Goal: Task Accomplishment & Management: Manage account settings

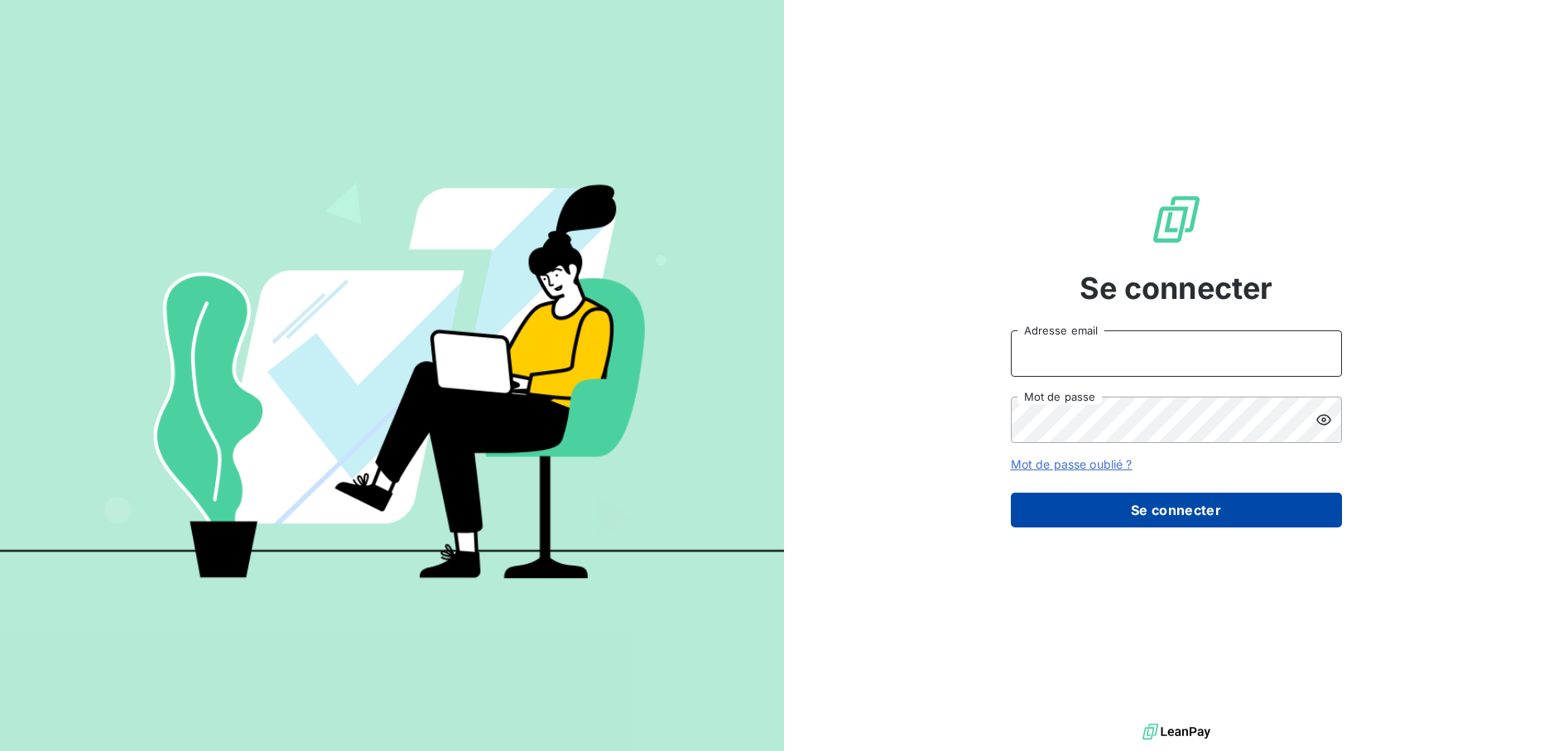
type input "[EMAIL_ADDRESS][DOMAIN_NAME]"
click at [1219, 515] on button "Se connecter" at bounding box center [1176, 510] width 331 height 35
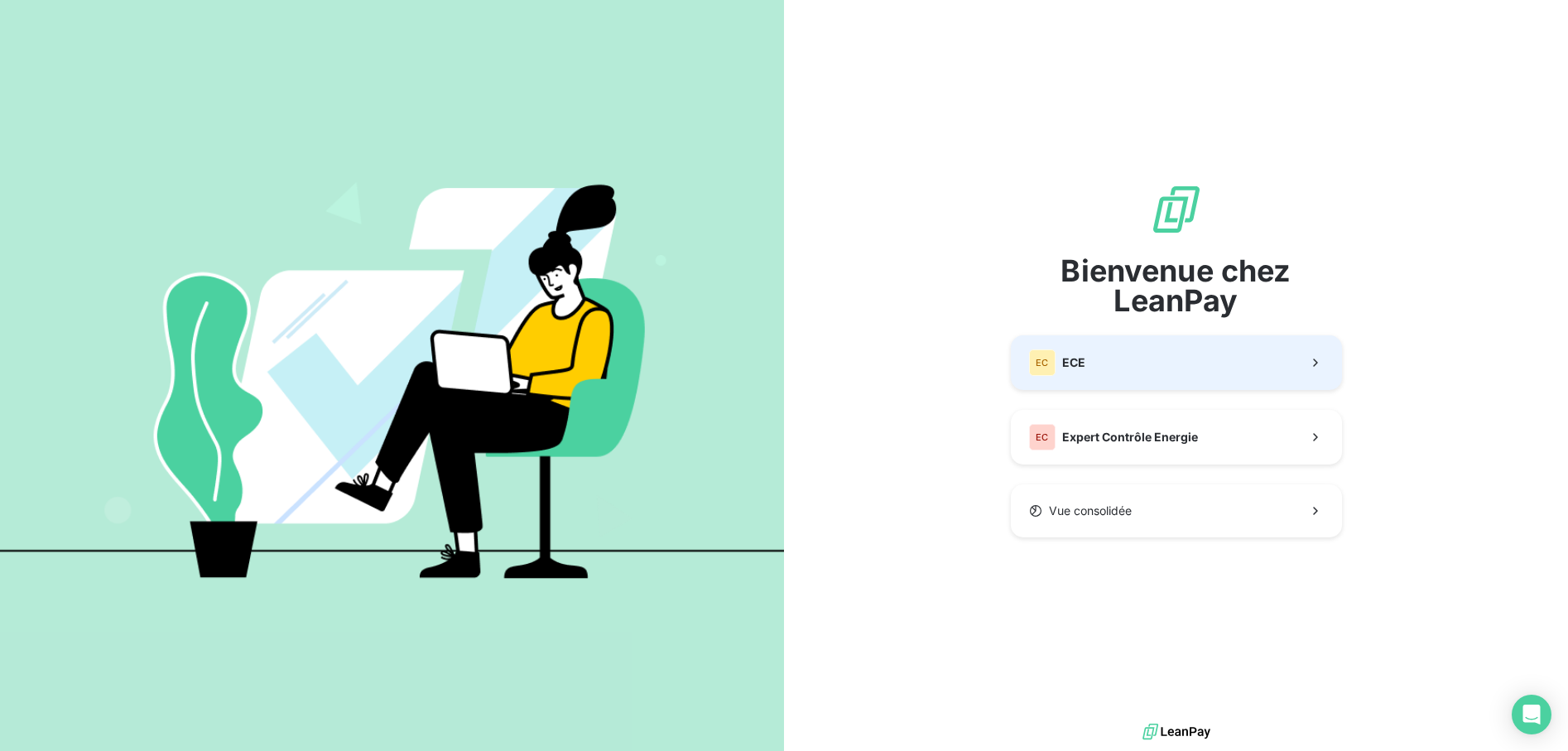
click at [1108, 369] on button "EC ECE" at bounding box center [1176, 363] width 331 height 55
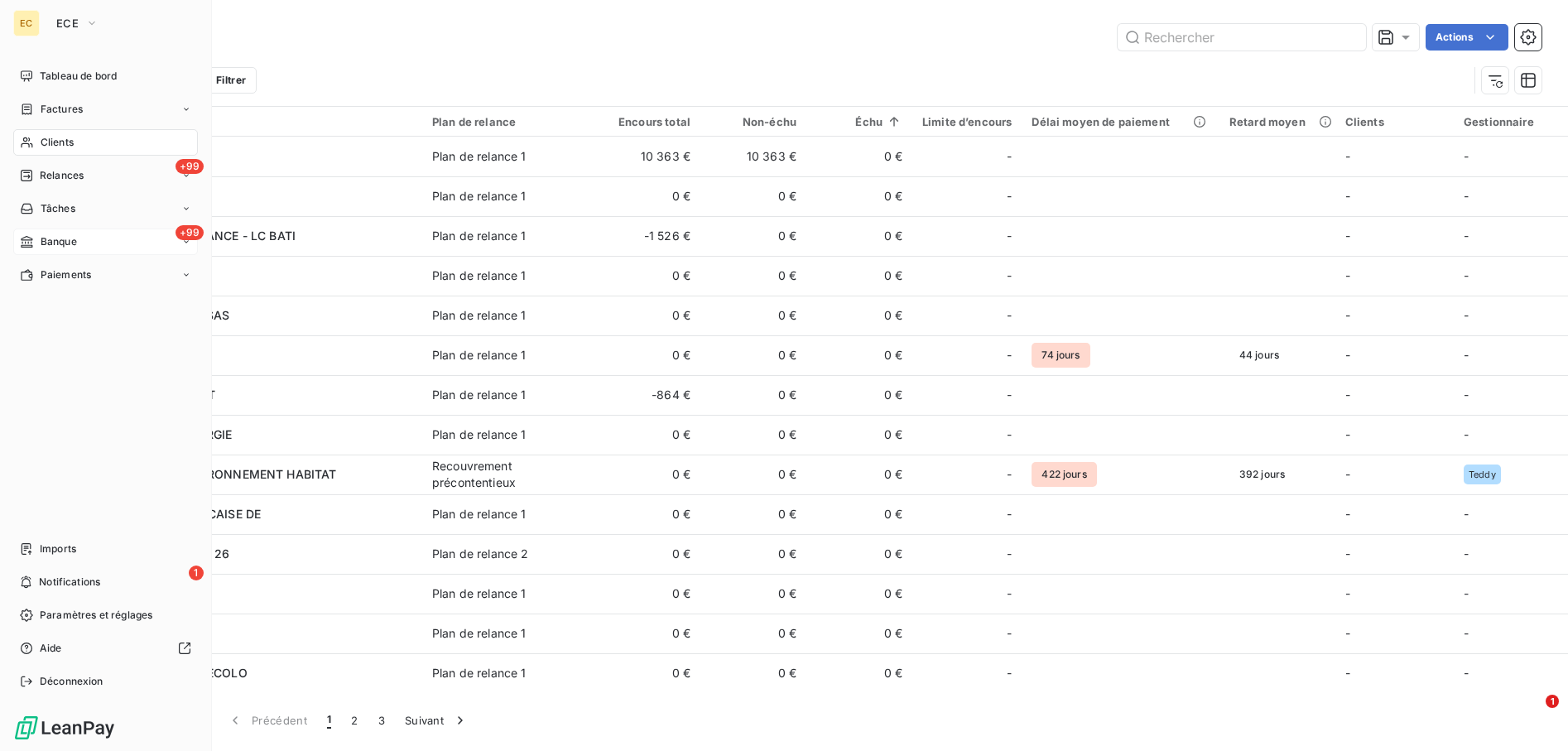
click at [84, 234] on div "+99 Banque" at bounding box center [105, 242] width 185 height 27
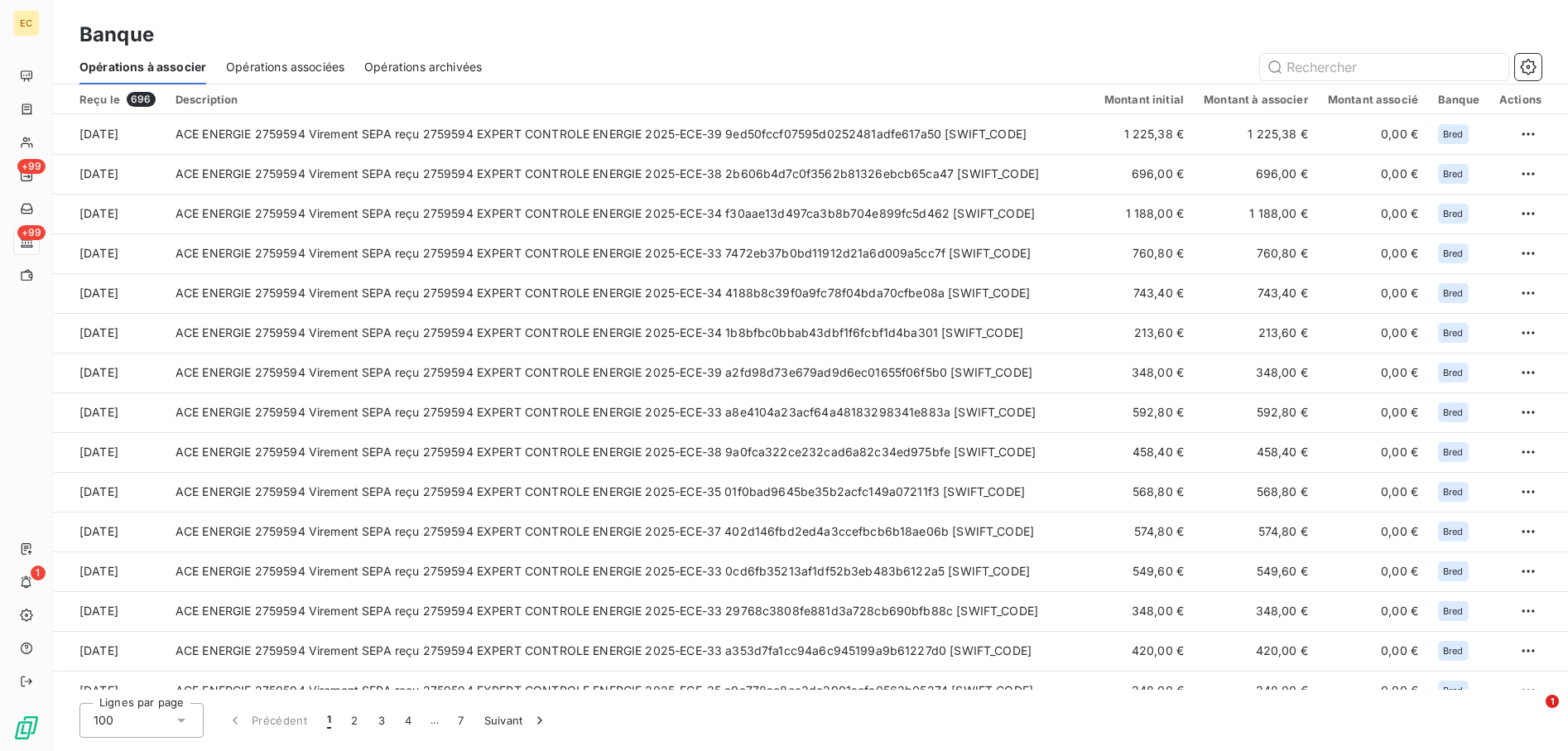
click at [305, 59] on span "Opérations associées" at bounding box center [285, 67] width 118 height 16
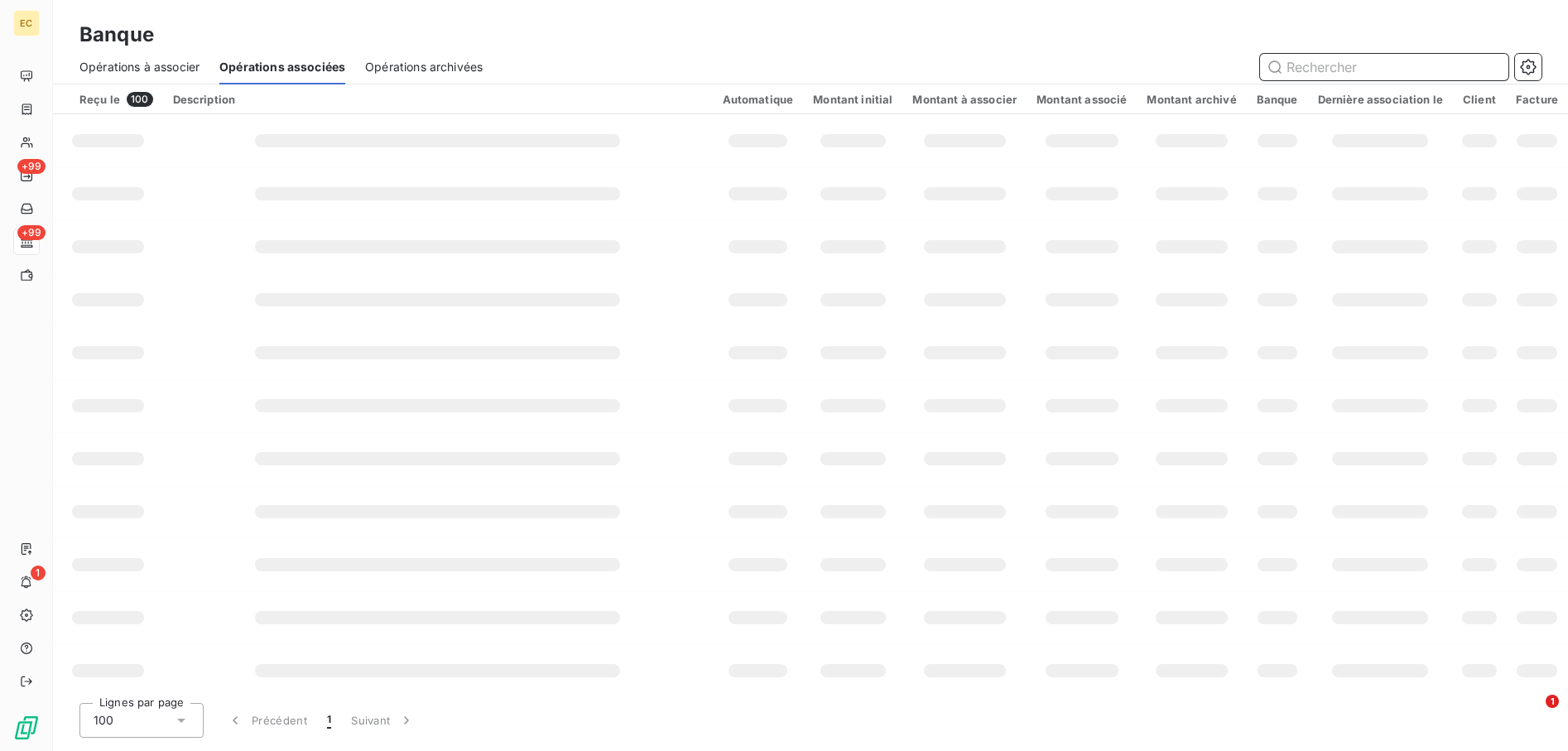
drag, startPoint x: 160, startPoint y: 65, endPoint x: 257, endPoint y: 73, distance: 97.3
click at [161, 65] on span "Opérations à associer" at bounding box center [139, 67] width 120 height 16
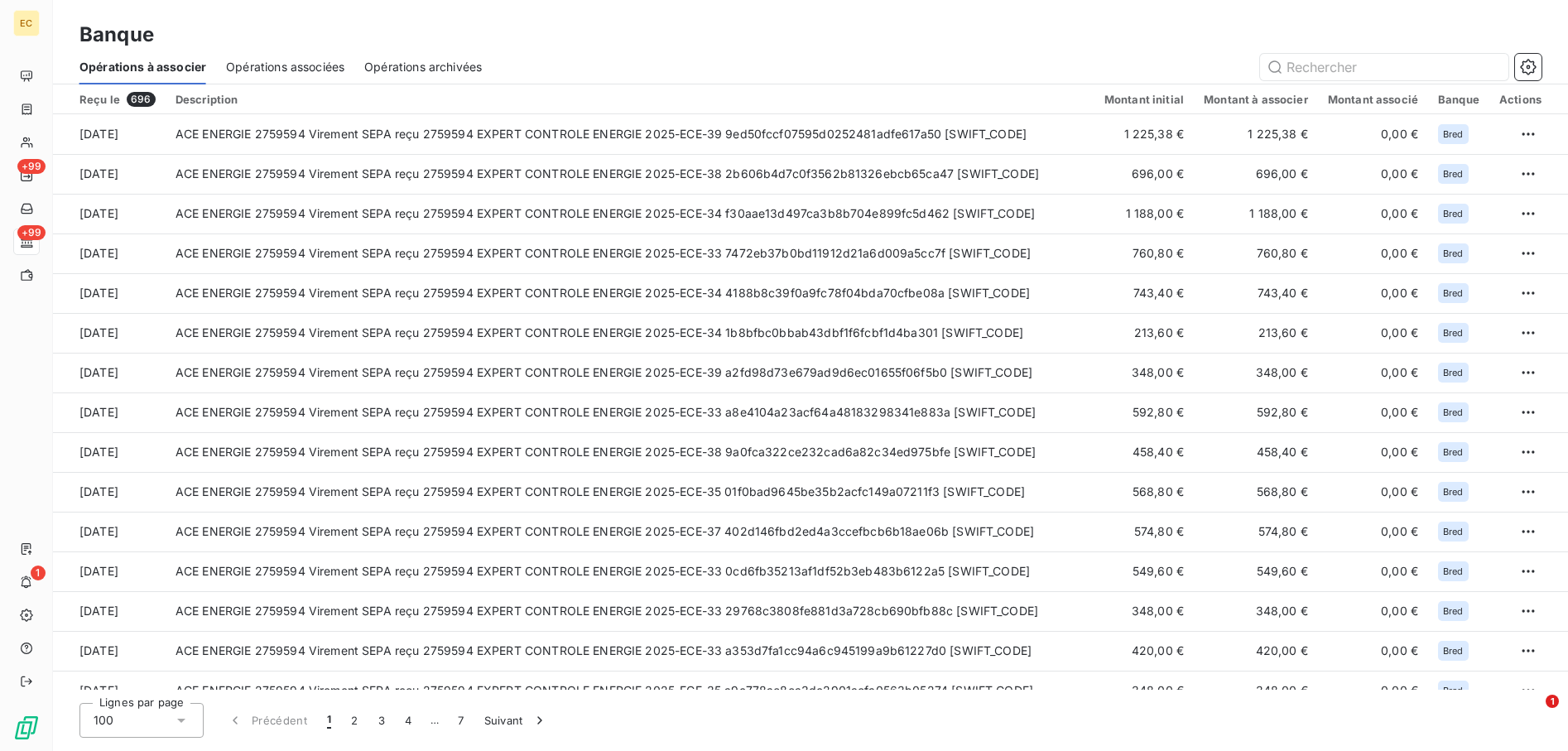
click at [294, 65] on span "Opérations associées" at bounding box center [285, 67] width 118 height 16
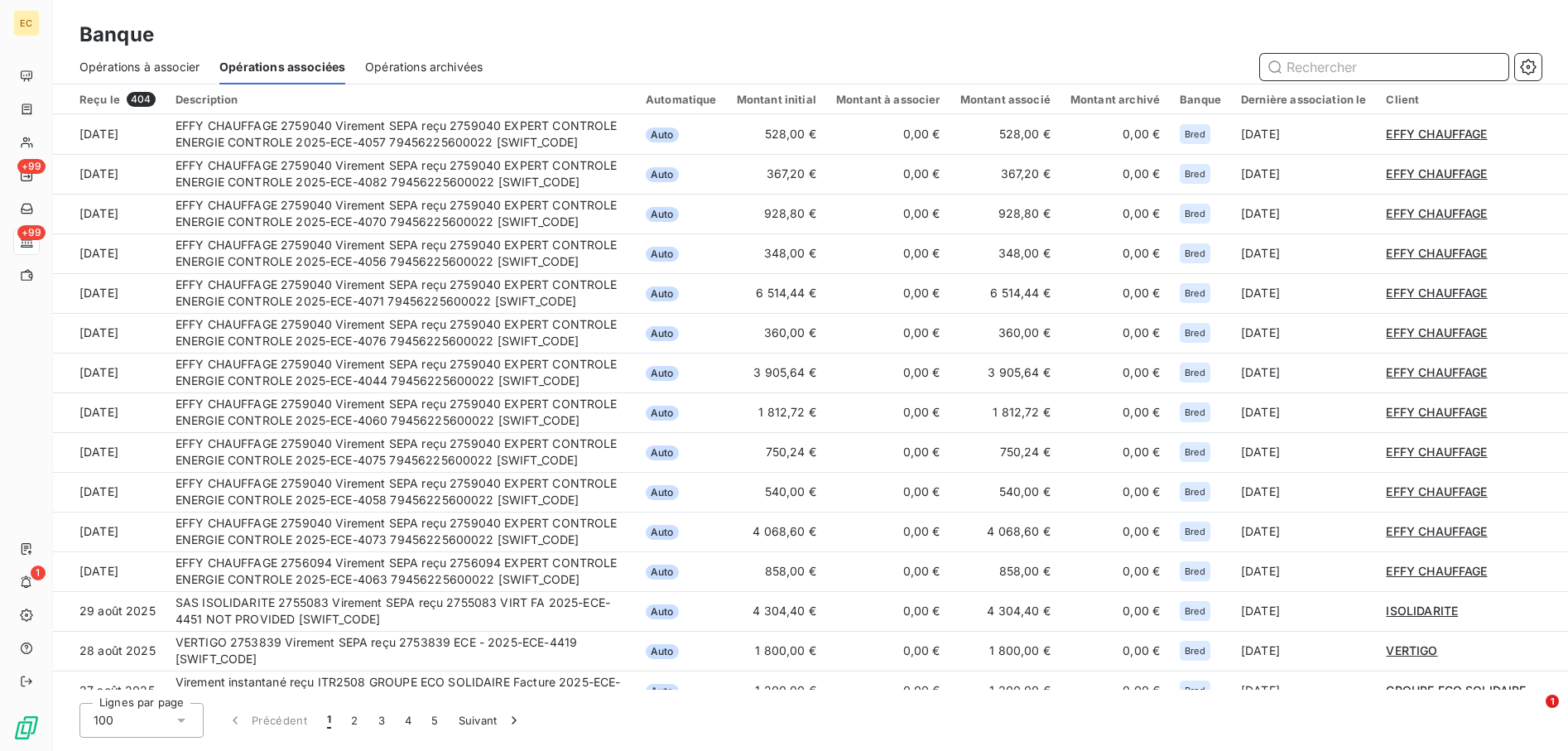
click at [181, 66] on span "Opérations à associer" at bounding box center [139, 67] width 120 height 16
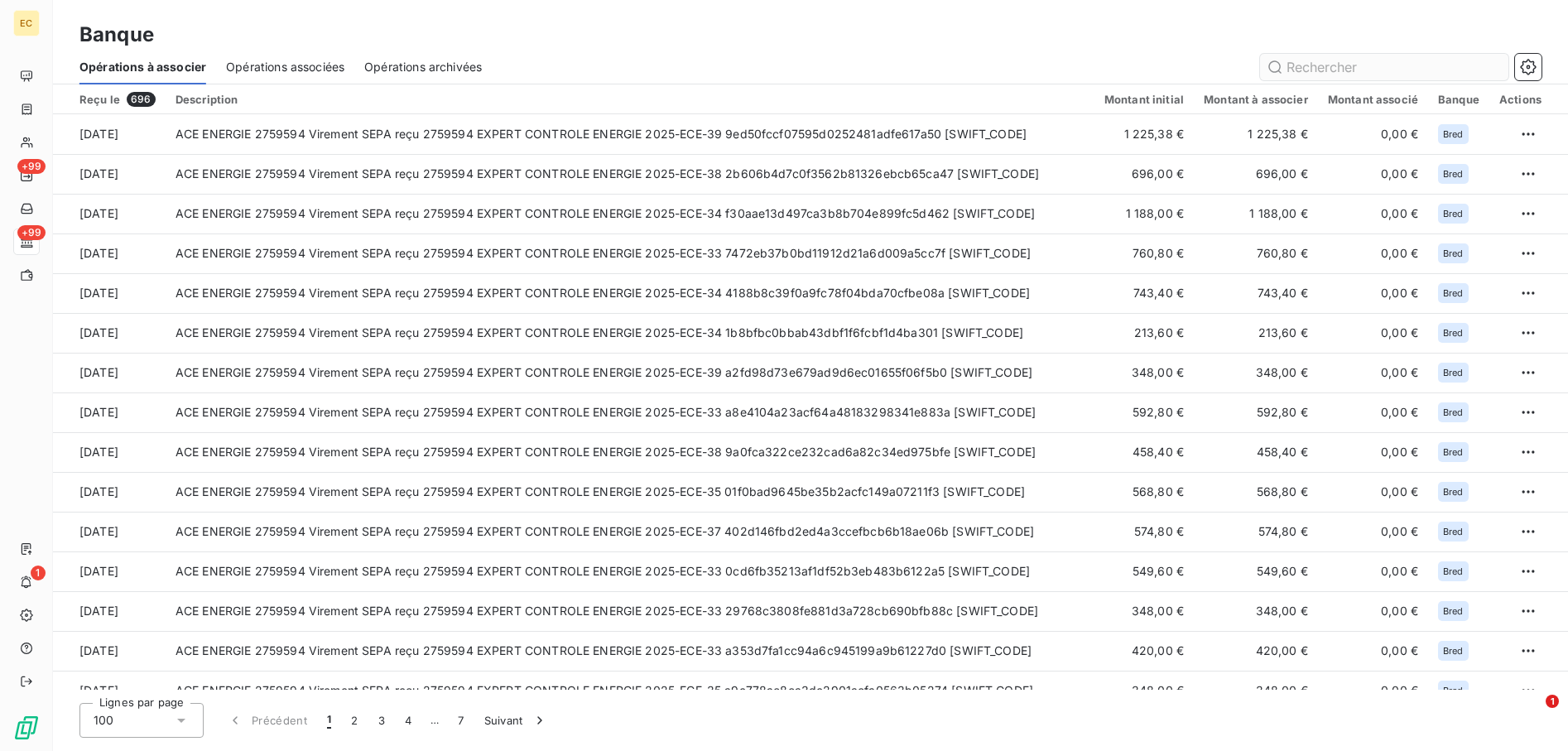
click at [1361, 69] on input "text" at bounding box center [1383, 67] width 248 height 27
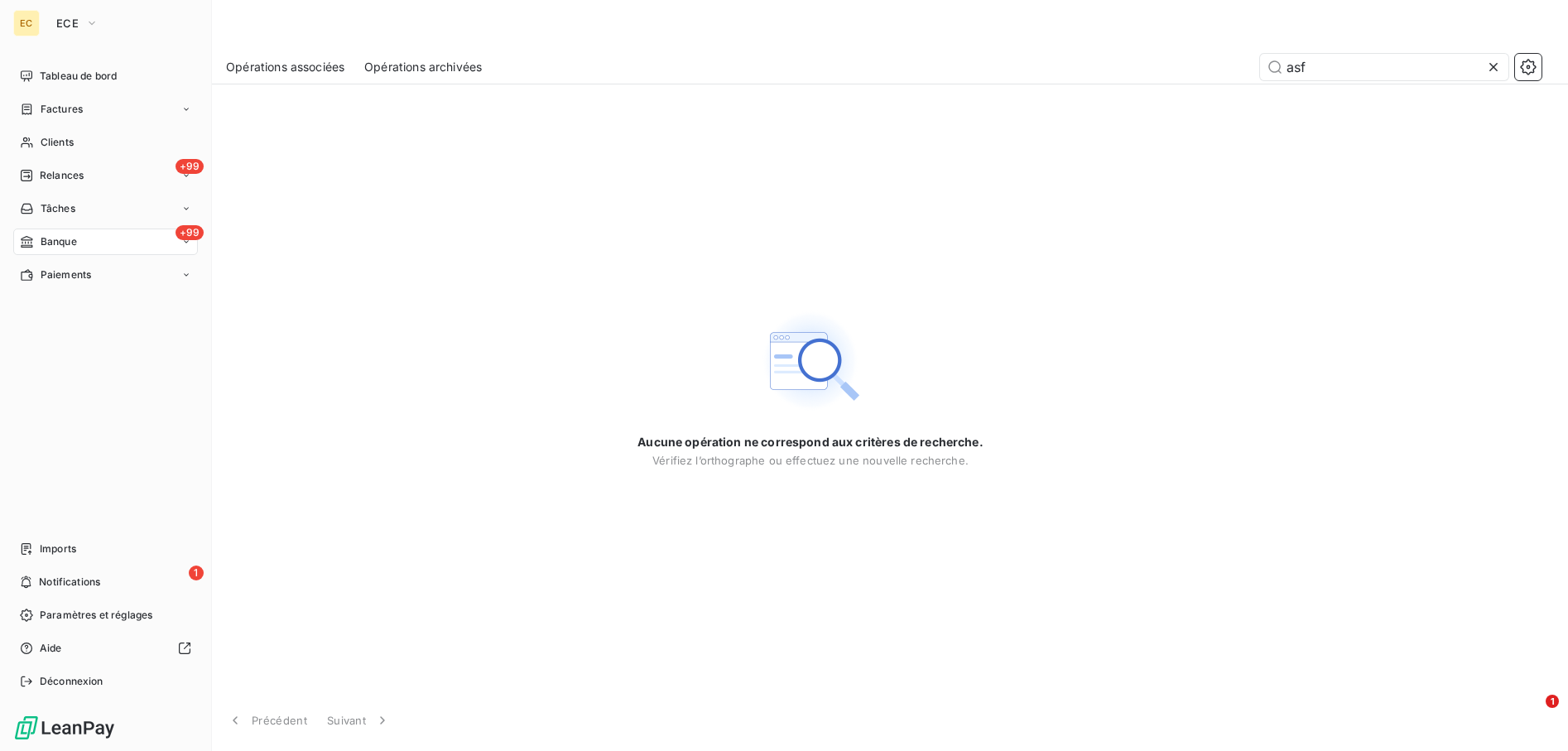
type input "asf"
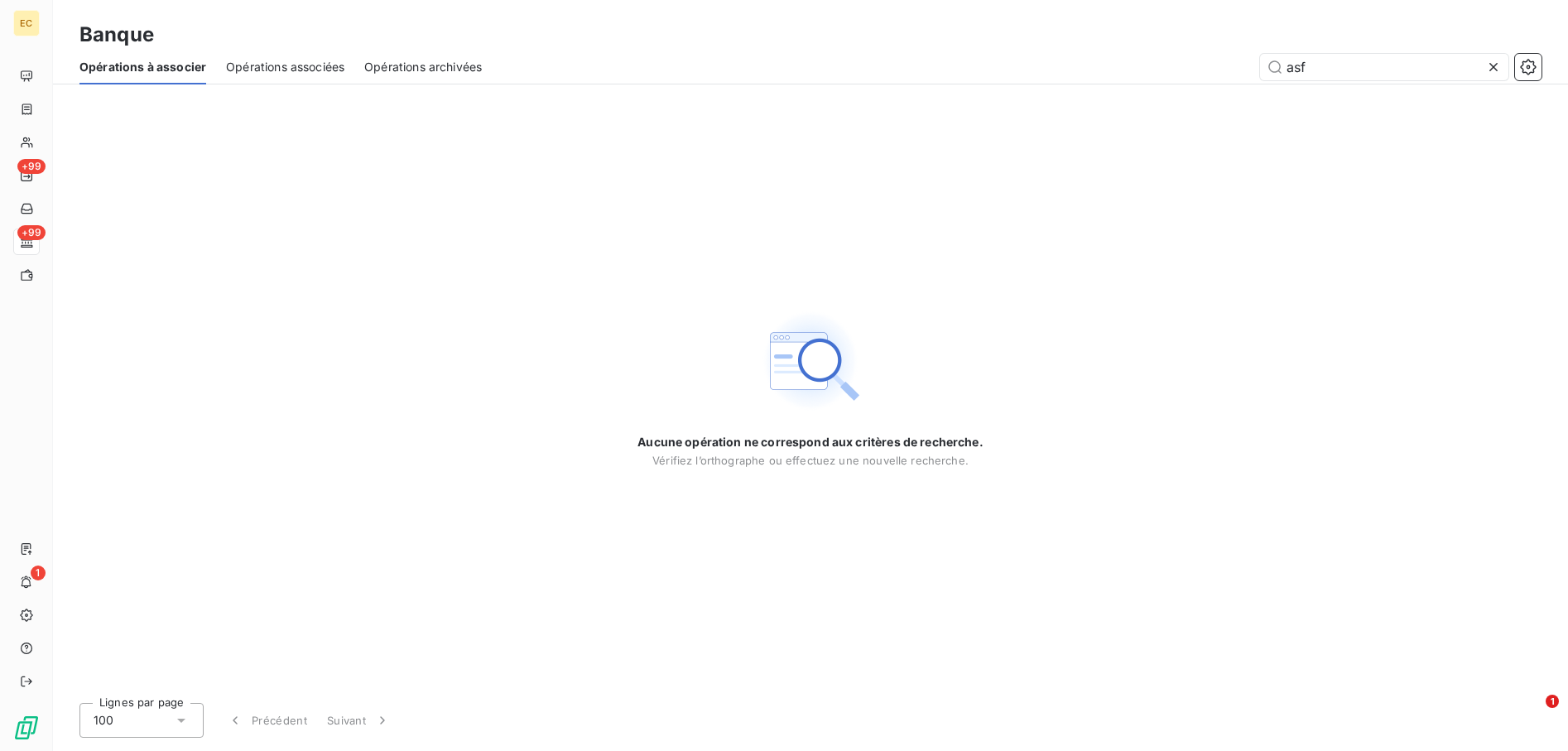
click at [650, 212] on div "Aucune opération ne correspond aux critères de recherche. Vérifiez l’orthograph…" at bounding box center [810, 386] width 346 height 605
drag, startPoint x: 1307, startPoint y: 65, endPoint x: 1112, endPoint y: 71, distance: 195.1
click at [1112, 71] on div "asf" at bounding box center [1022, 67] width 1040 height 27
click at [321, 66] on span "Opérations associées" at bounding box center [285, 67] width 118 height 16
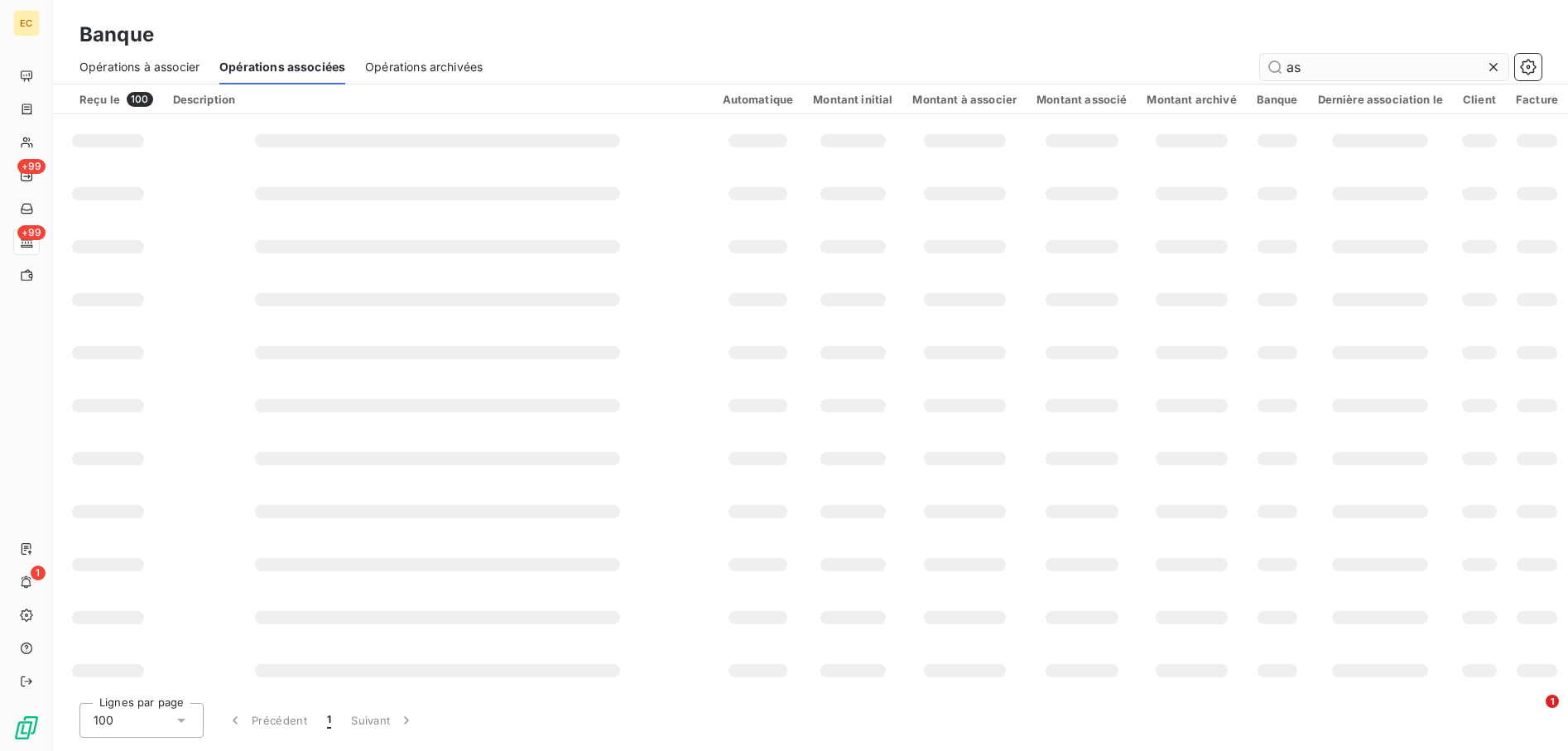
type input "asf"
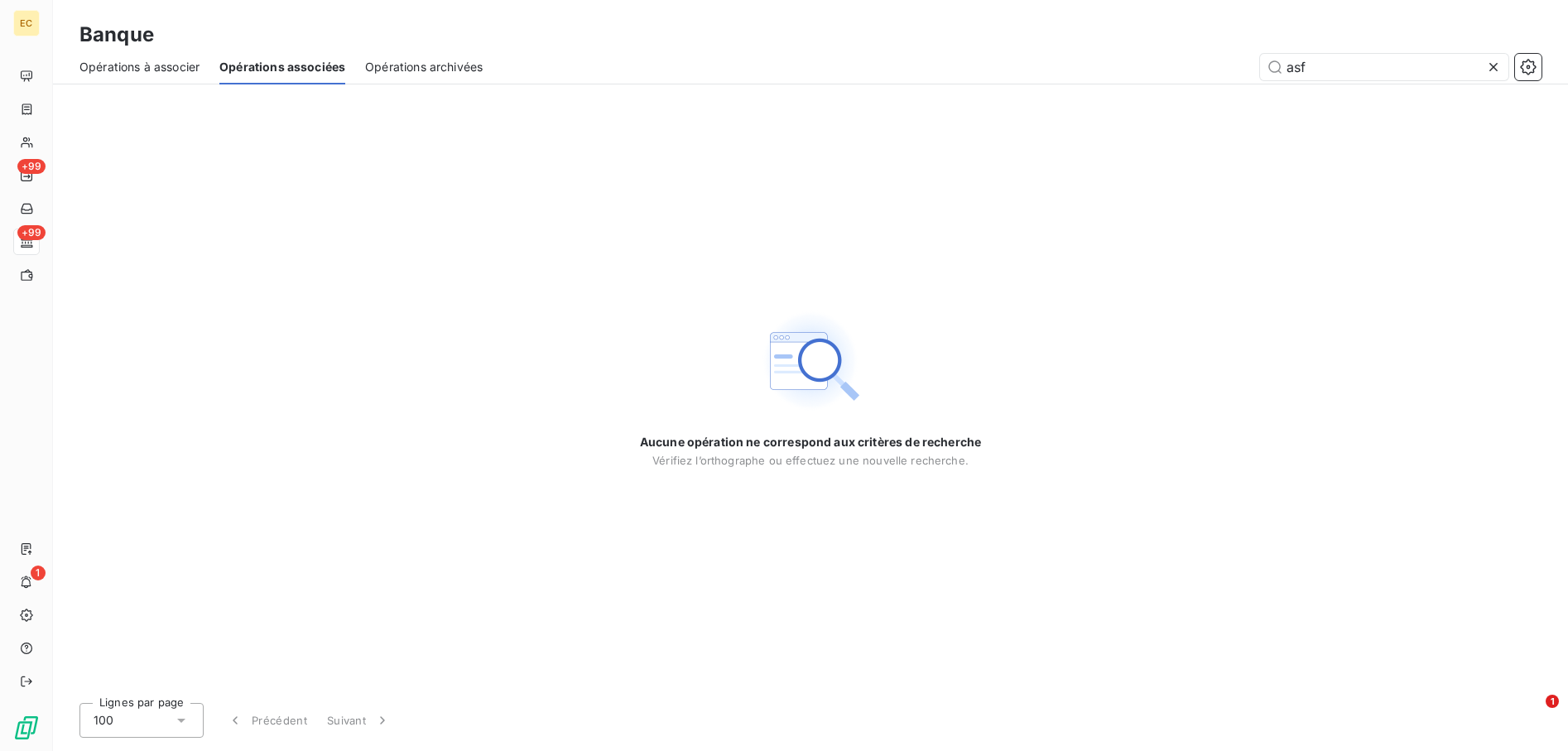
drag, startPoint x: 1279, startPoint y: 62, endPoint x: 1175, endPoint y: 64, distance: 104.0
click at [1175, 64] on div "asf" at bounding box center [1022, 67] width 1039 height 27
type input "artisan"
click at [160, 66] on span "Opérations à associer" at bounding box center [139, 67] width 120 height 16
drag, startPoint x: 1337, startPoint y: 61, endPoint x: 1197, endPoint y: 56, distance: 140.1
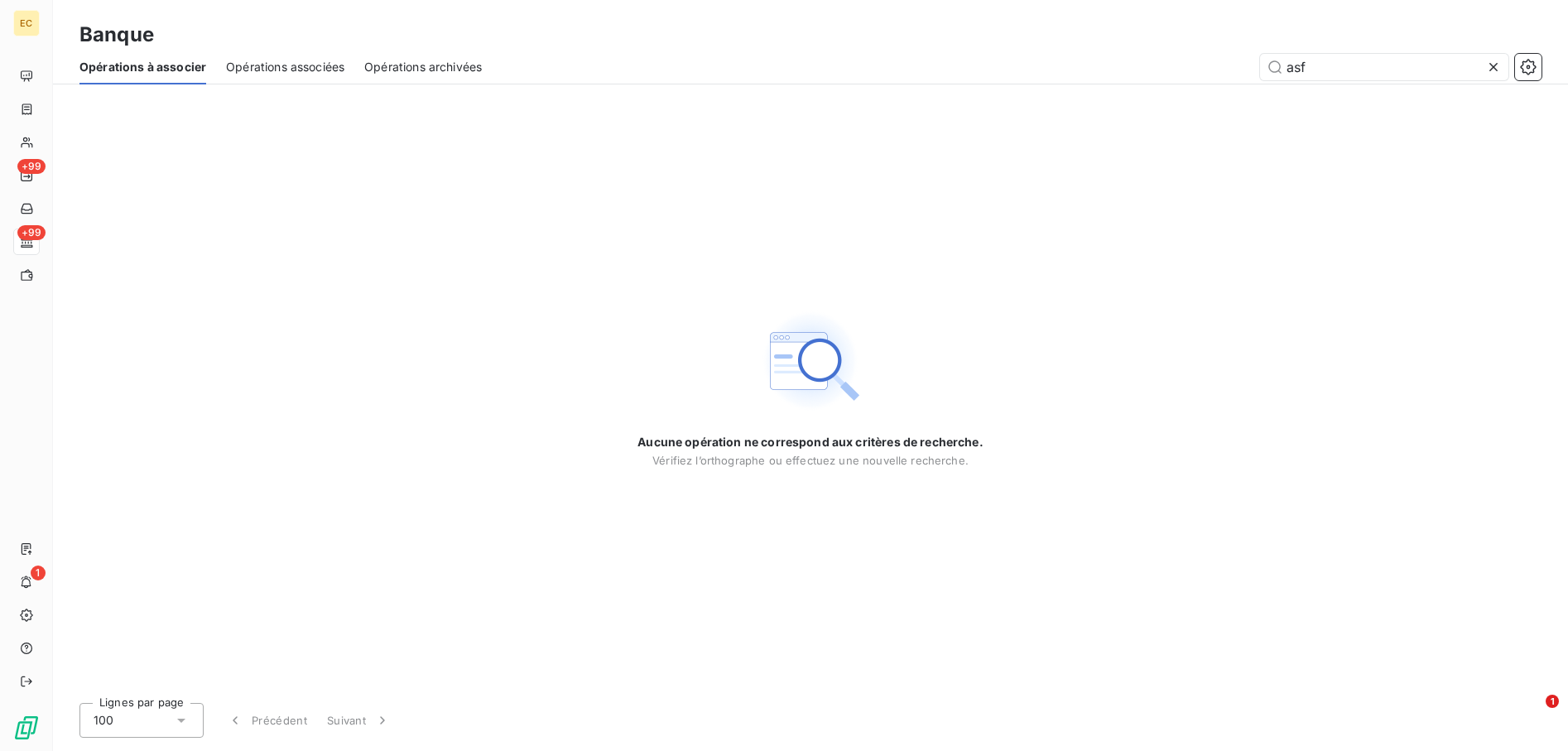
click at [1205, 59] on div "asf" at bounding box center [1022, 67] width 1040 height 27
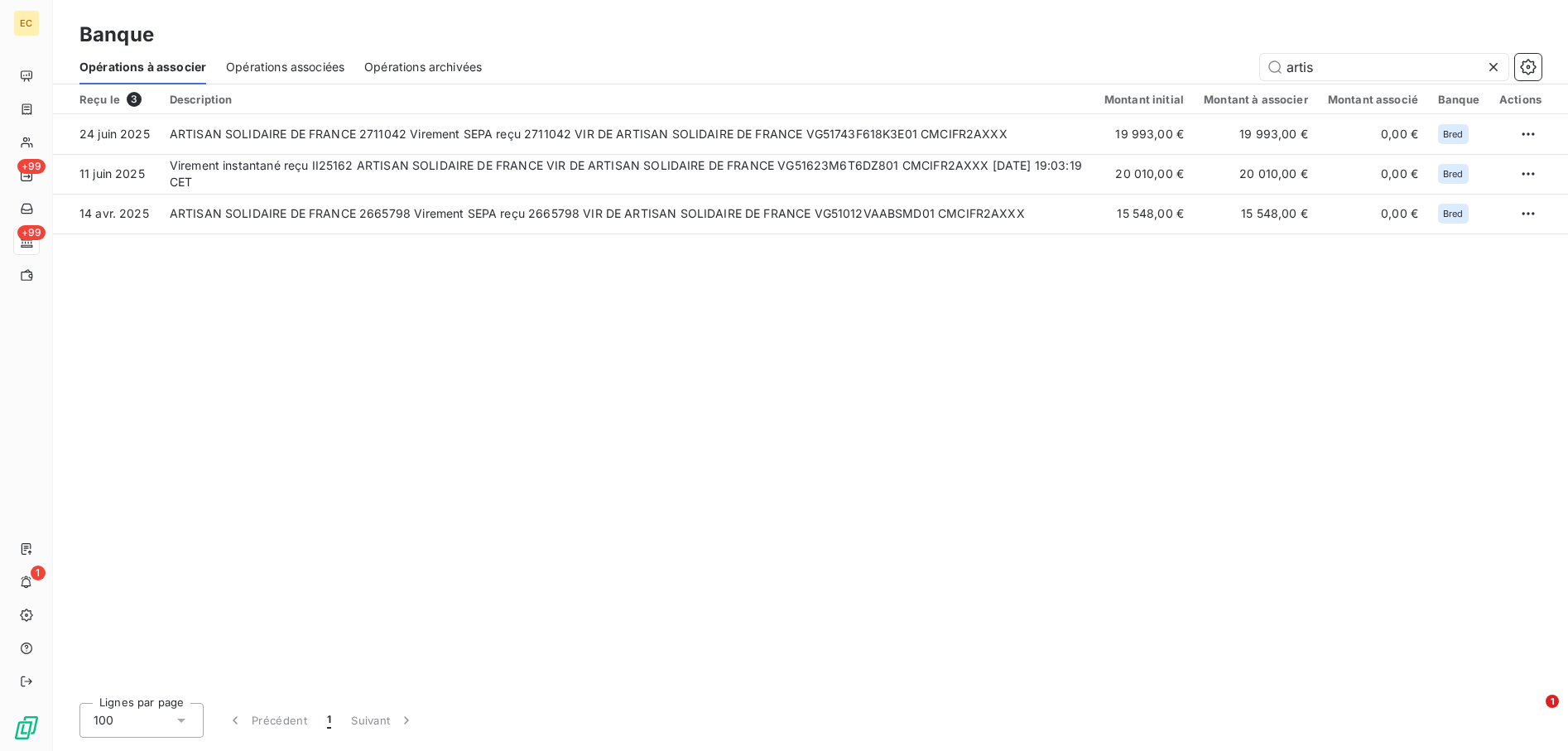
type input "artis"
click at [24, 367] on div "+99 +99 1" at bounding box center [26, 379] width 26 height 632
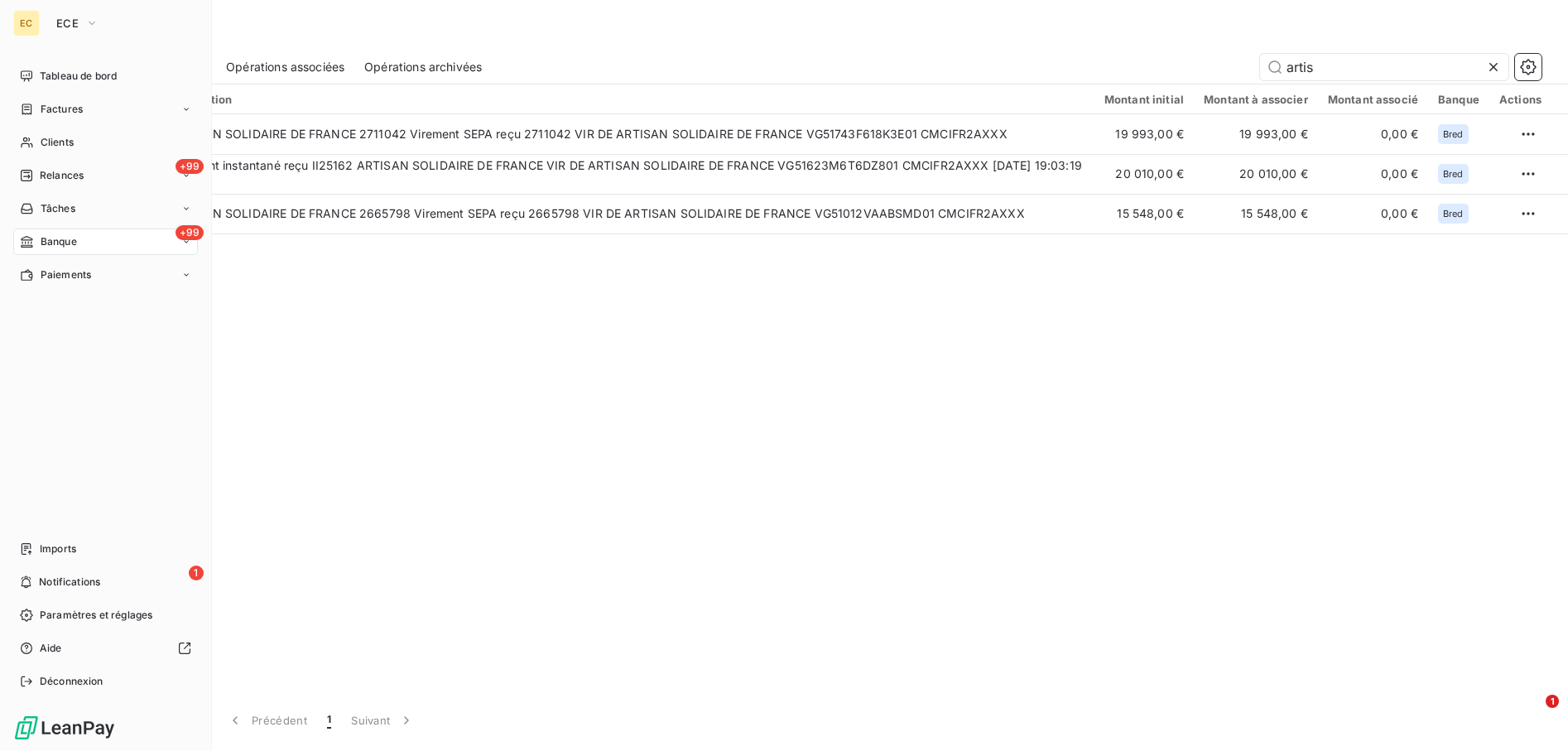
click at [19, 376] on div "Tableau de bord Factures Clients +99 Relances Tâches +99 Banque Paiements Impor…" at bounding box center [105, 379] width 185 height 632
click at [18, 400] on div "Tableau de bord Factures Clients +99 Relances Tâches +99 Banque Paiements Impor…" at bounding box center [105, 379] width 185 height 632
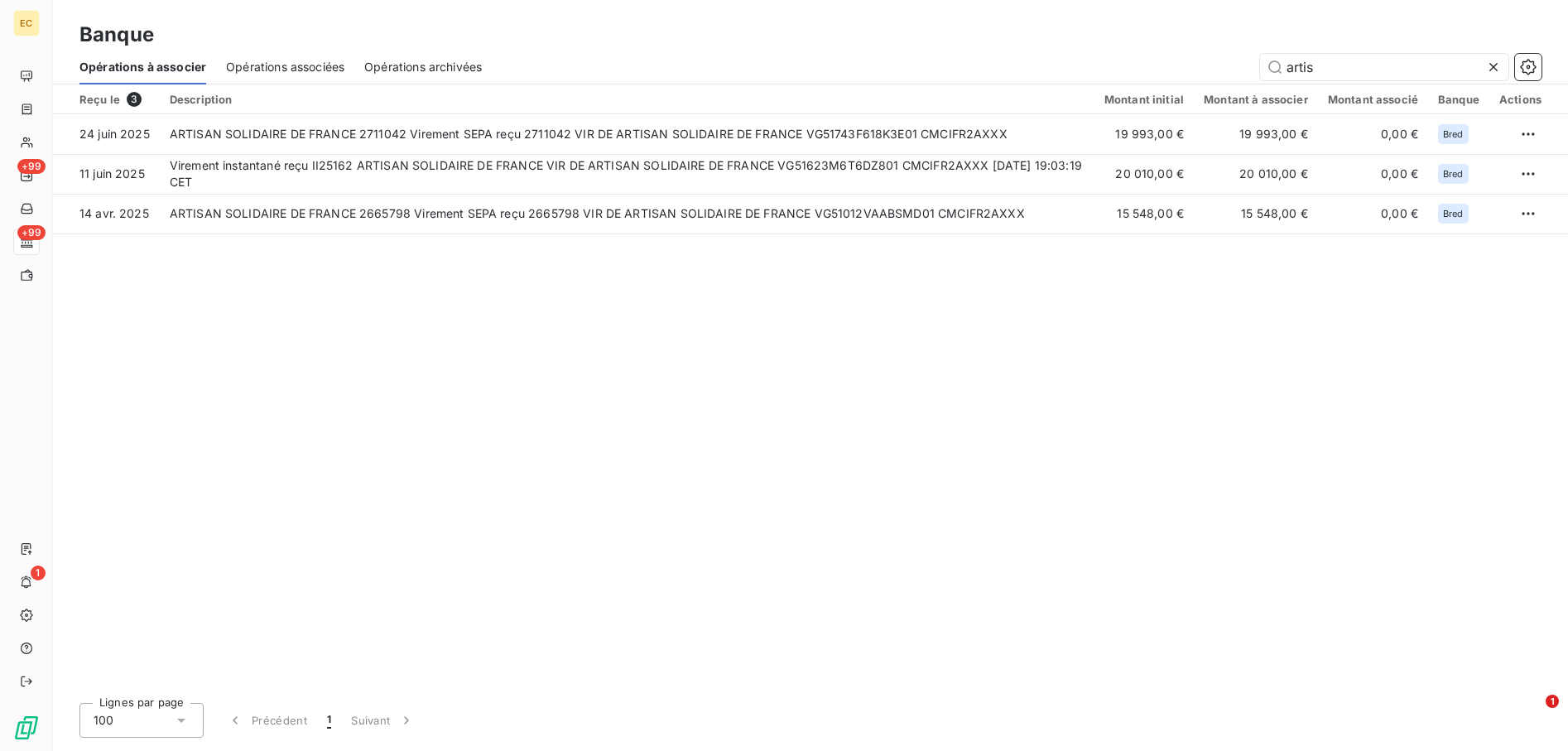
click at [1493, 68] on icon at bounding box center [1493, 67] width 8 height 8
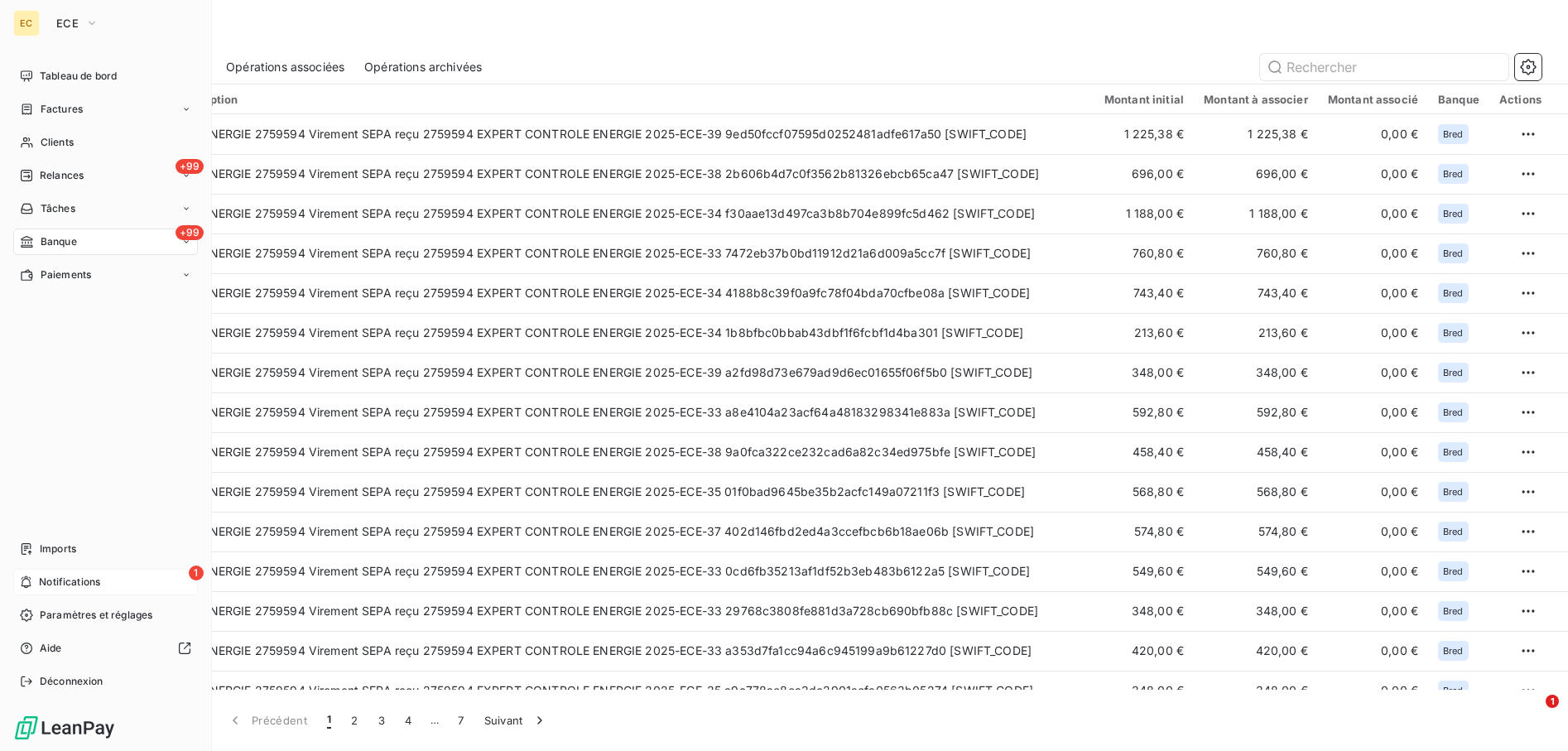
click at [37, 577] on div "1 Notifications" at bounding box center [105, 582] width 185 height 27
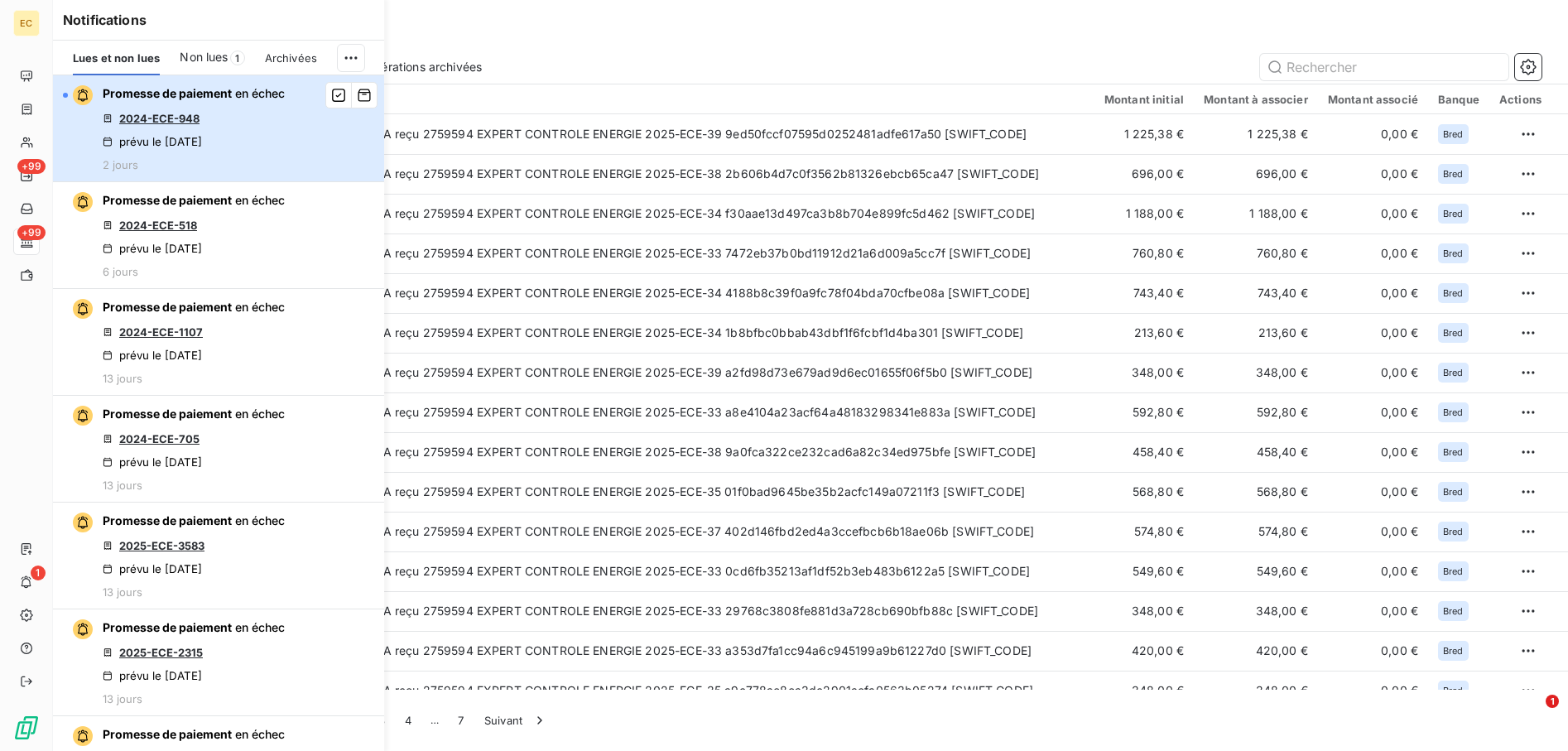
click at [213, 109] on div "Promesse de paiement en échec 2024-ECE-948 prévu le [DATE] 2 jours" at bounding box center [193, 128] width 182 height 86
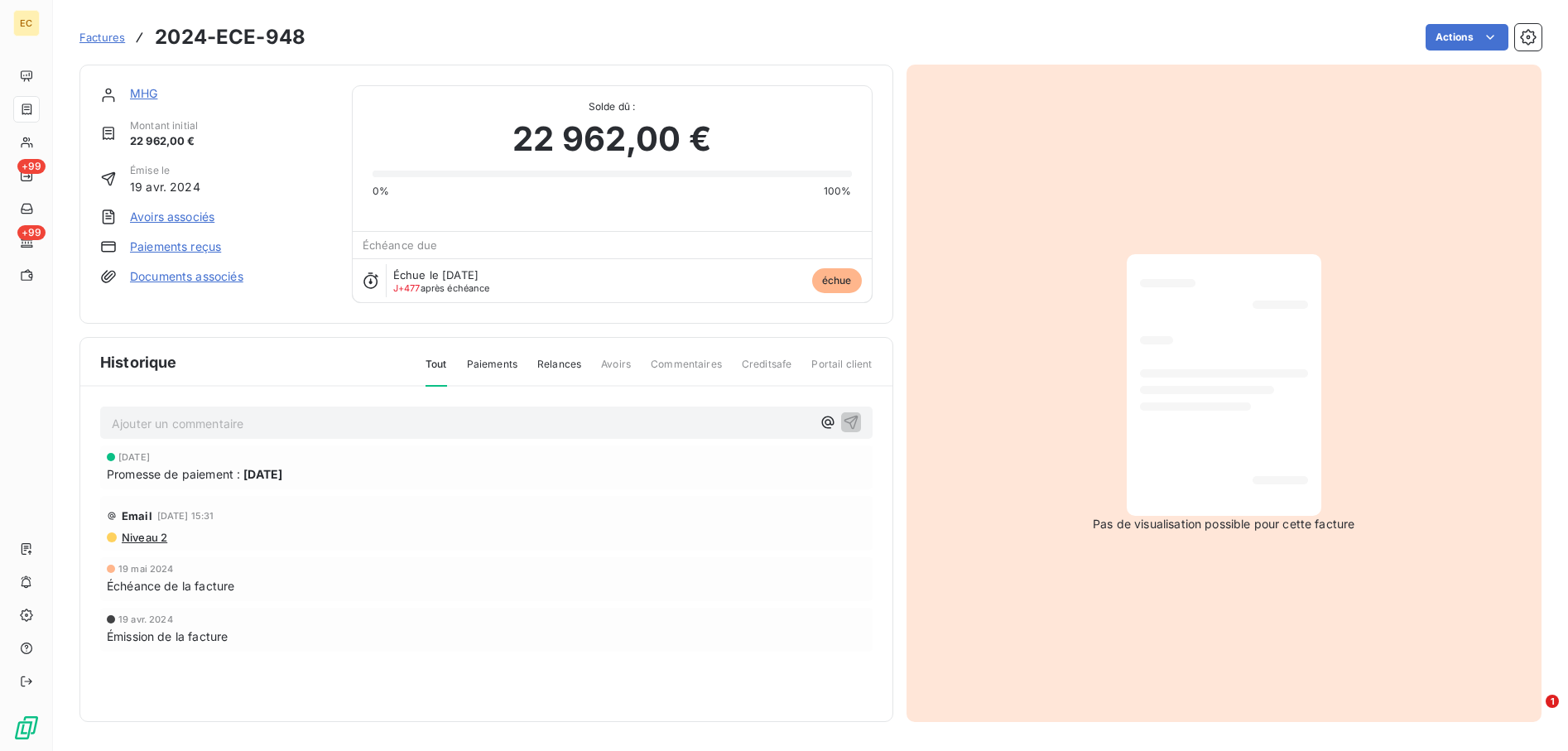
click at [144, 89] on link "MHG" at bounding box center [144, 93] width 27 height 14
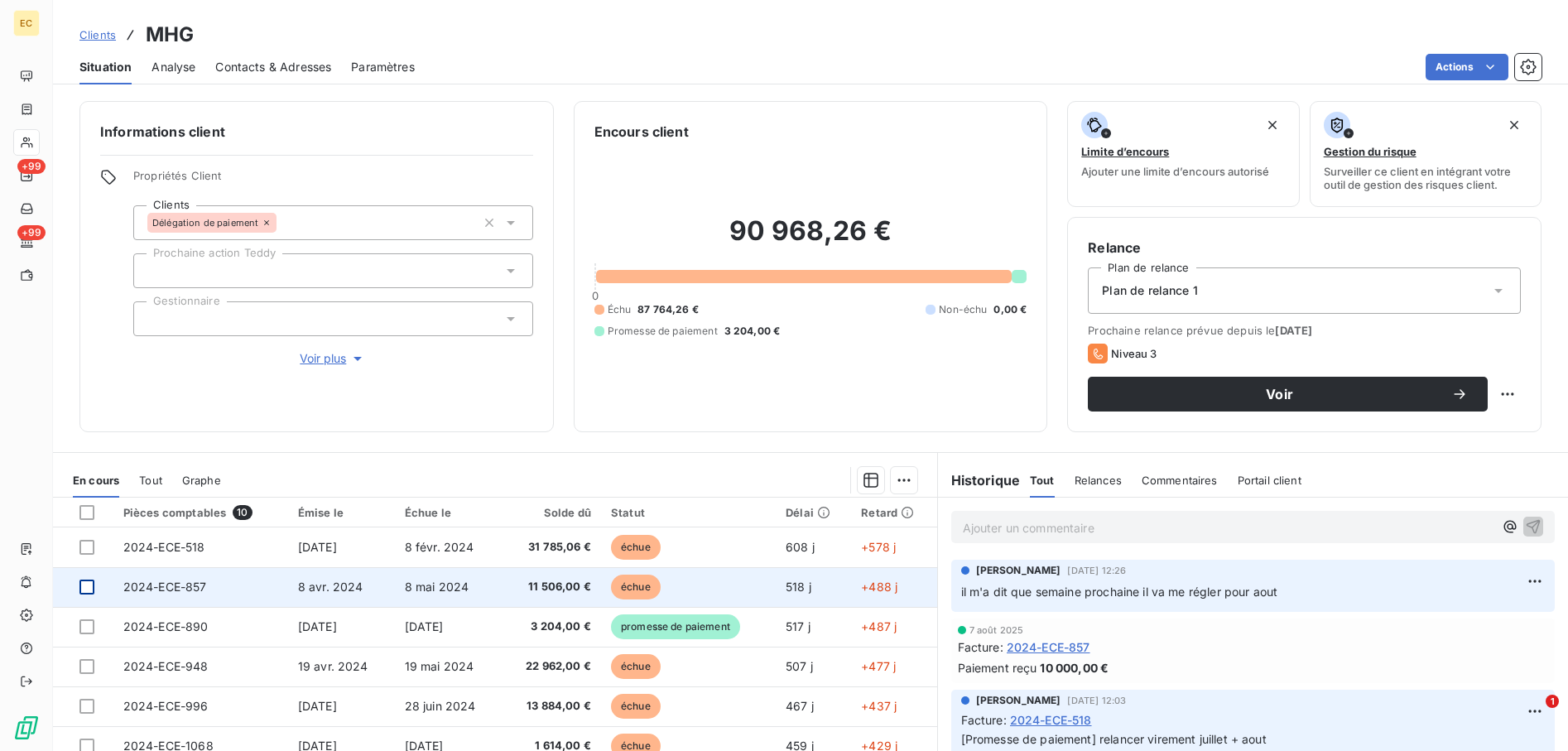
click at [85, 585] on div at bounding box center [87, 587] width 15 height 15
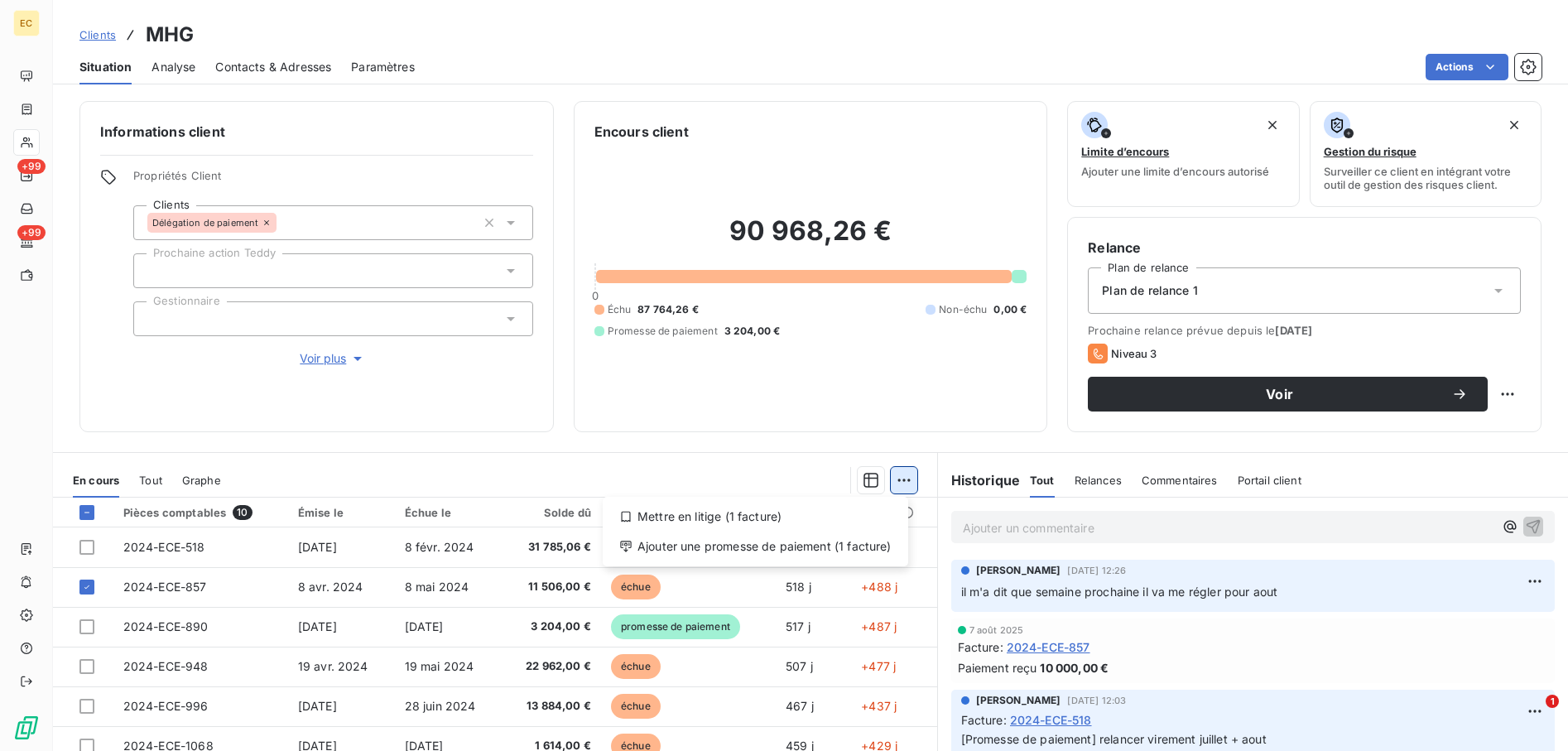
click at [887, 484] on html "EC +99 +99 Clients MHG Situation Analyse Contacts & Adresses Paramètres Actions…" at bounding box center [784, 376] width 1568 height 751
drag, startPoint x: 818, startPoint y: 541, endPoint x: 786, endPoint y: 528, distance: 34.5
click at [817, 541] on div "Ajouter une promesse de paiement (1 facture)" at bounding box center [755, 546] width 292 height 27
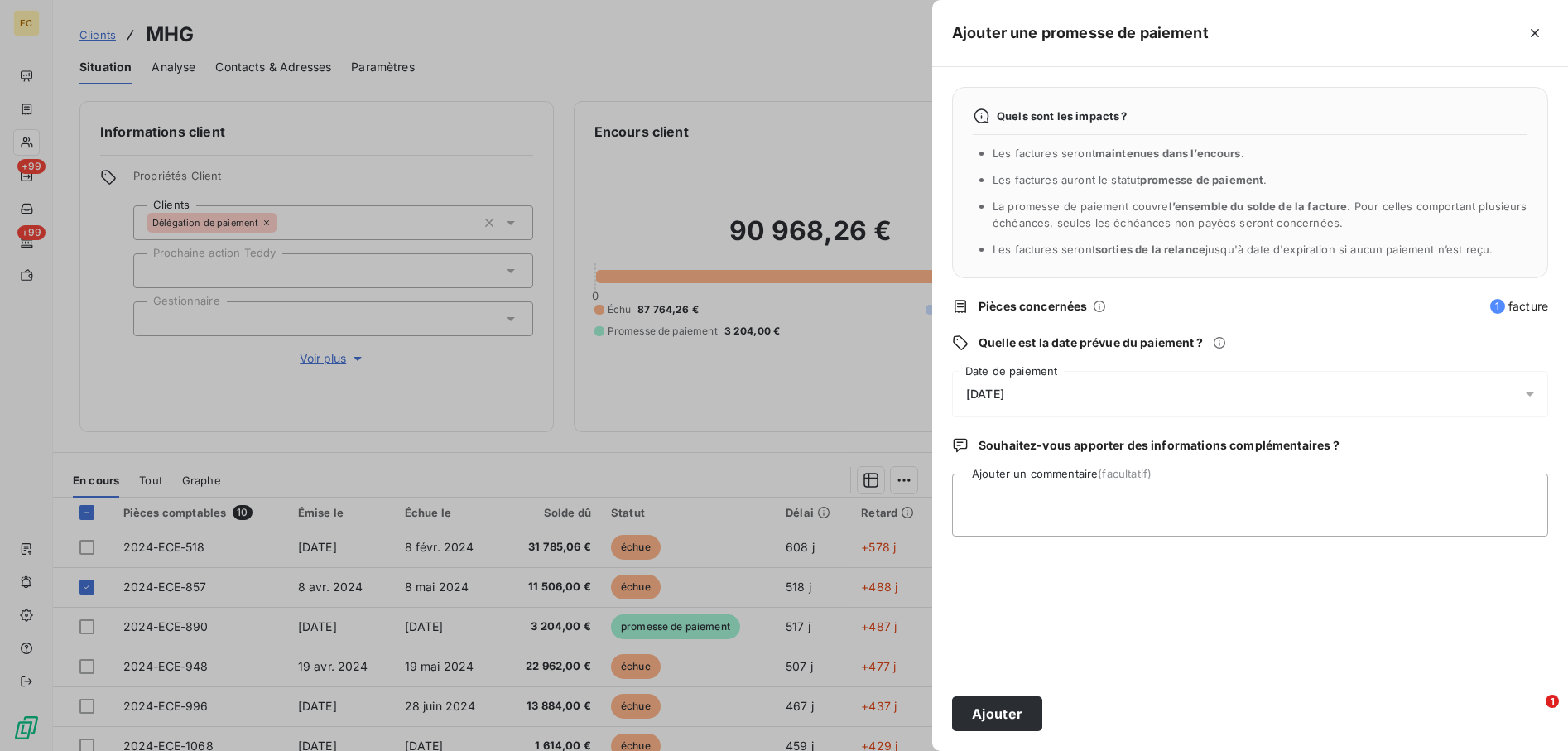
click at [1087, 390] on div "[DATE]" at bounding box center [1249, 394] width 596 height 47
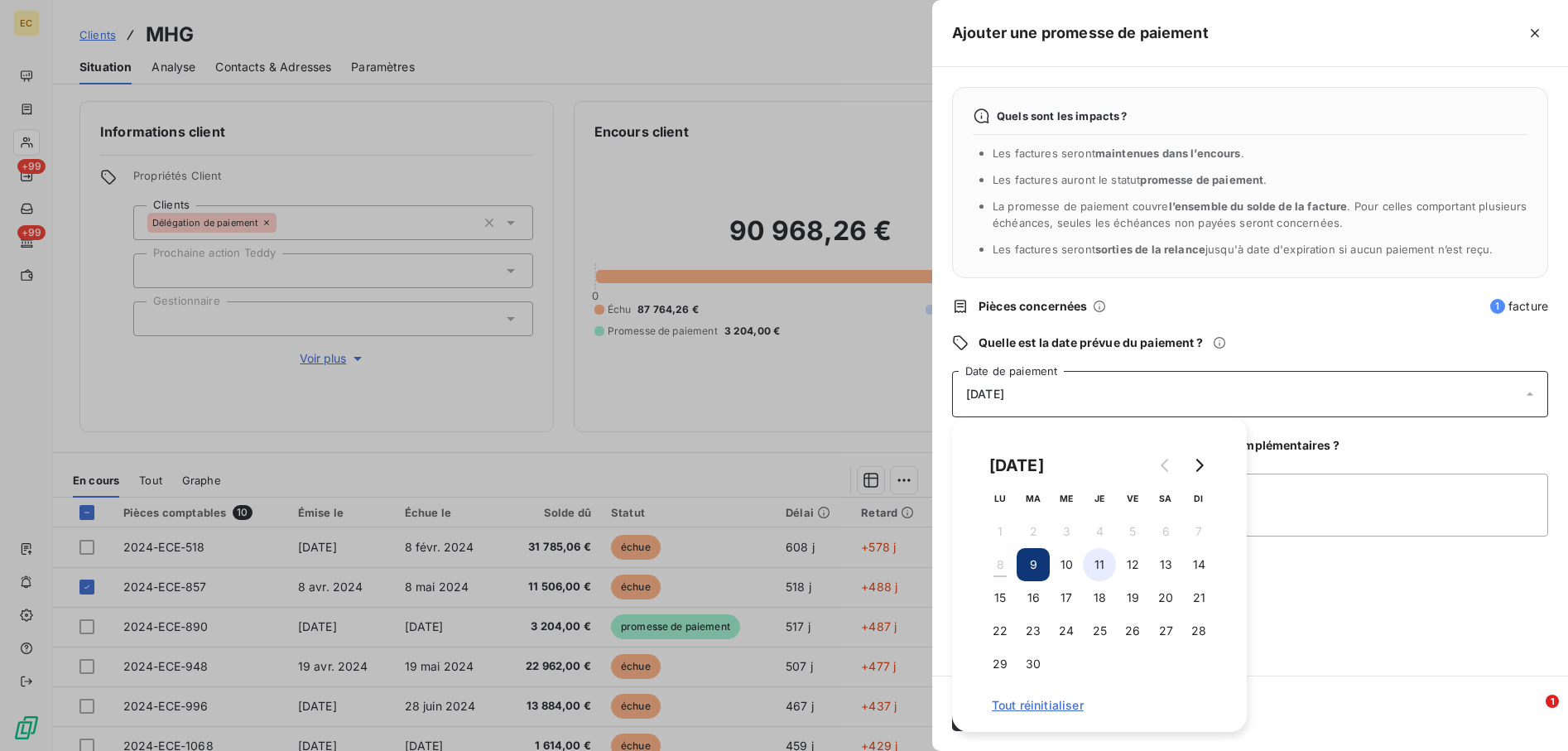
click at [1101, 567] on button "11" at bounding box center [1099, 565] width 33 height 33
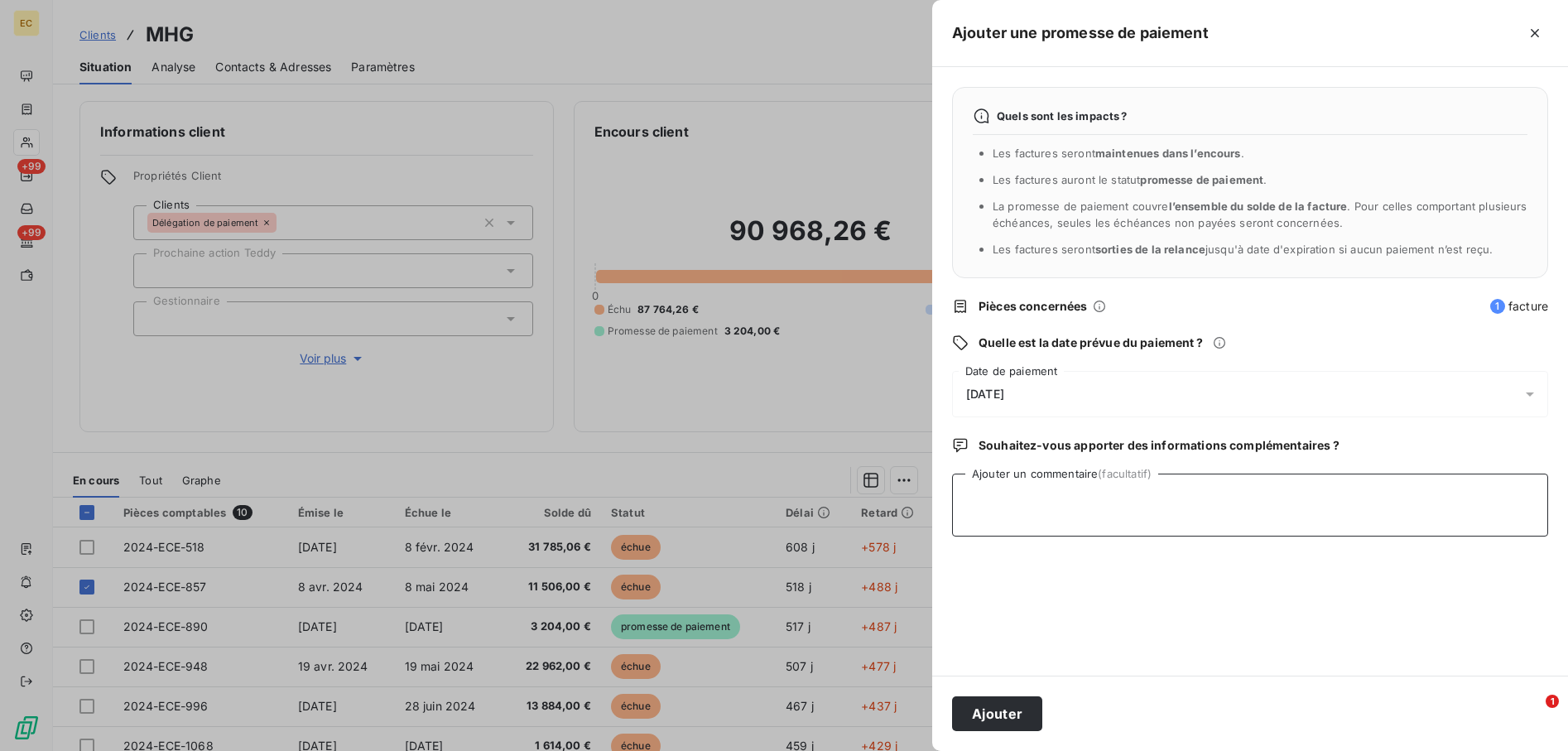
click at [1371, 492] on textarea "Ajouter un commentaire (facultatif)" at bounding box center [1249, 505] width 596 height 63
type textarea "voir s'il a fait son règlement pour aout"
click at [969, 719] on button "Ajouter" at bounding box center [997, 714] width 91 height 35
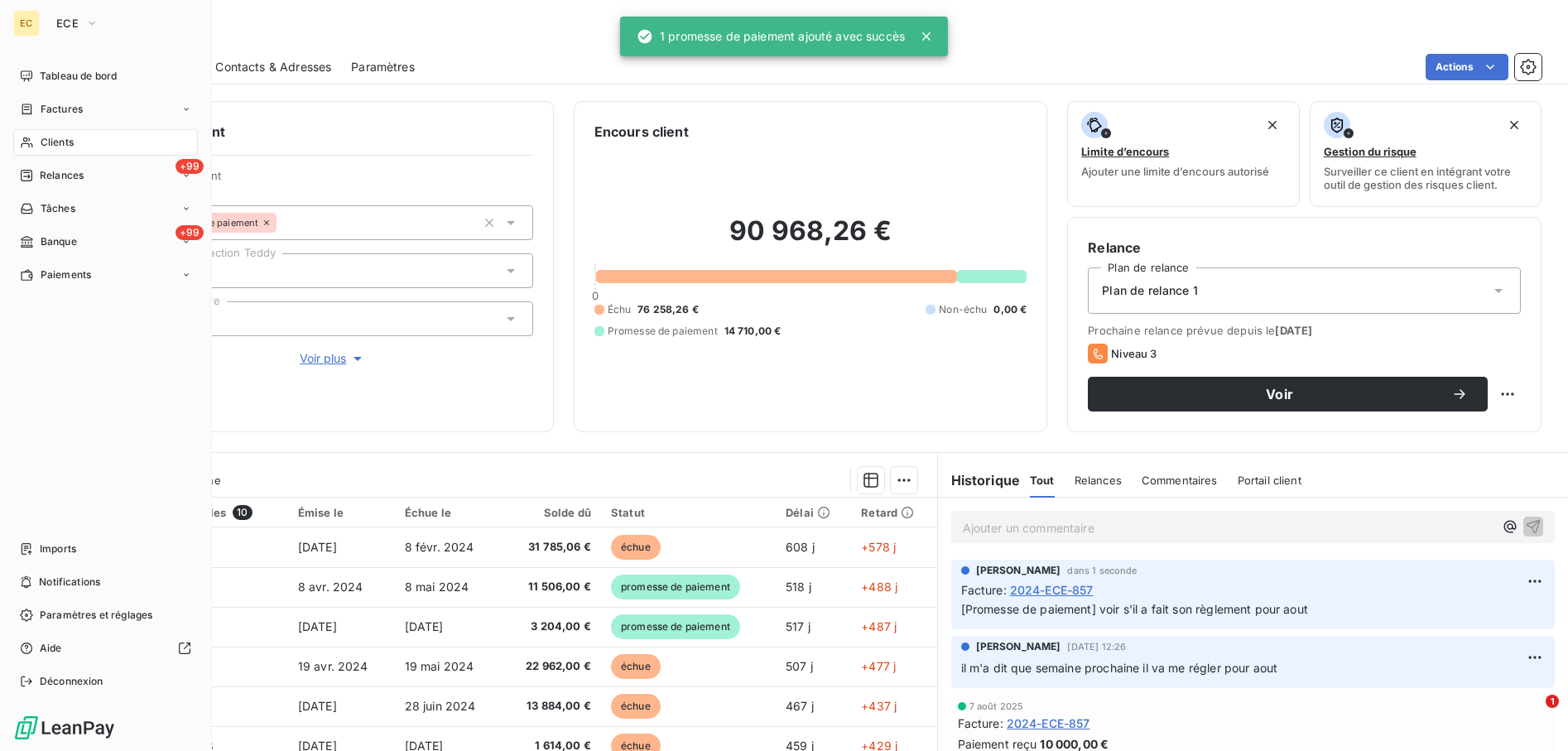
drag, startPoint x: 75, startPoint y: 144, endPoint x: 438, endPoint y: 194, distance: 366.4
click at [75, 144] on div "Clients" at bounding box center [105, 142] width 185 height 27
